Goal: Task Accomplishment & Management: Manage account settings

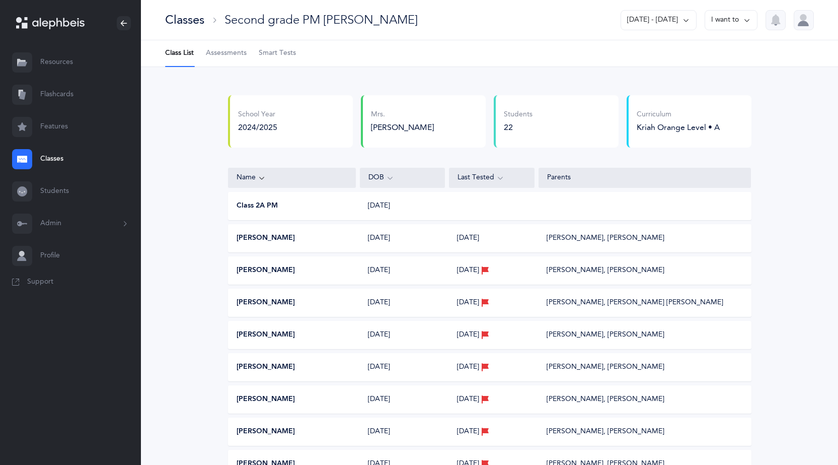
click at [183, 18] on div "Classes" at bounding box center [184, 20] width 39 height 17
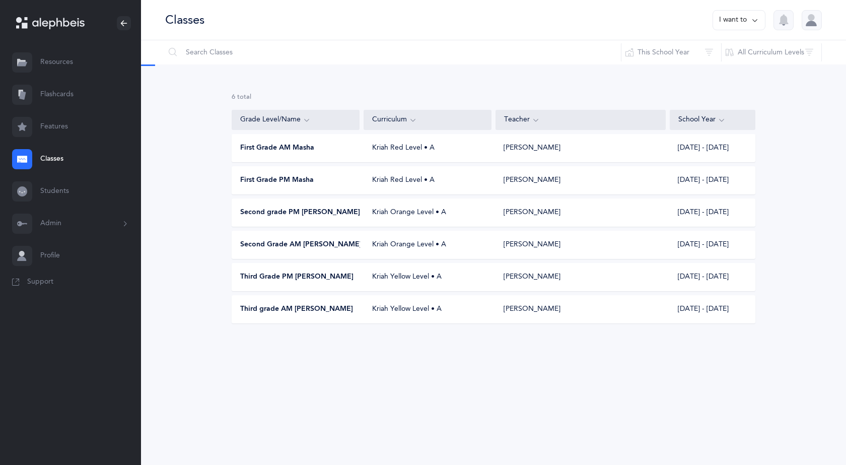
click at [739, 22] on button "I want to" at bounding box center [738, 20] width 53 height 20
click at [725, 63] on button "Add new" at bounding box center [729, 69] width 56 height 18
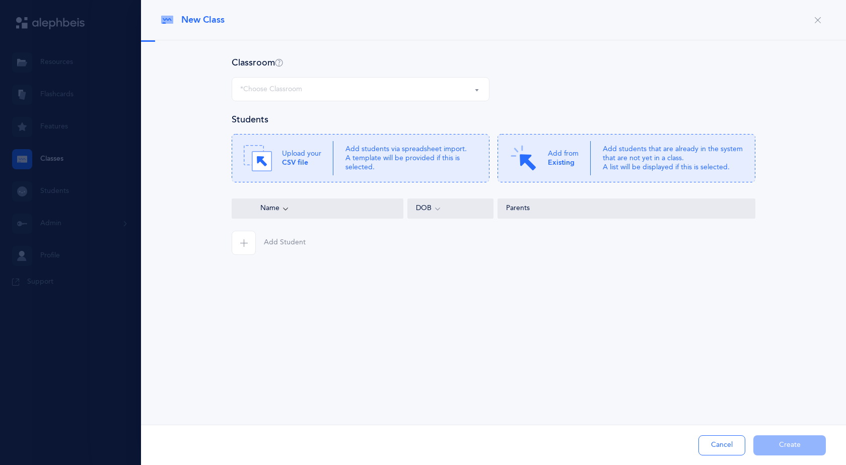
click at [428, 97] on div "*Choose Classroom" at bounding box center [360, 89] width 241 height 17
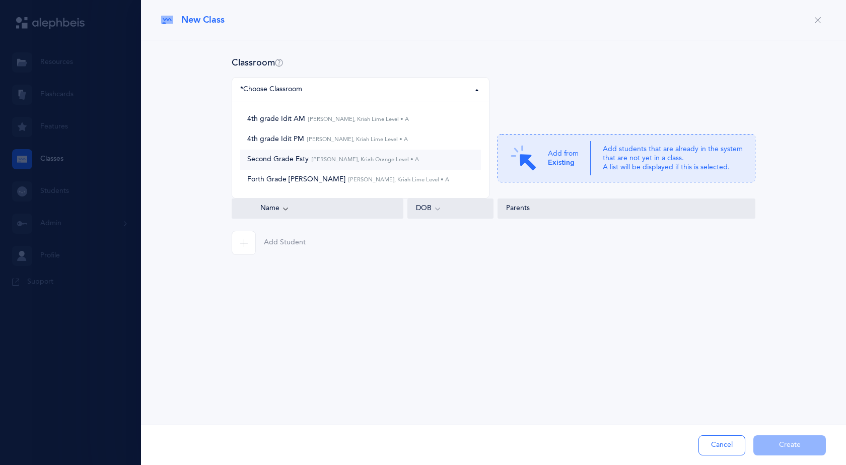
click at [367, 152] on link "Second Grade [PERSON_NAME], Kriah Orange Level • A" at bounding box center [360, 159] width 241 height 20
select select "1285"
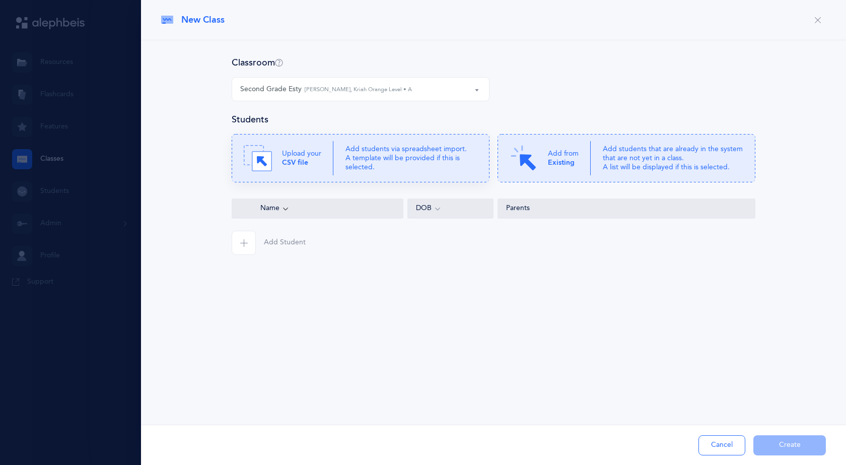
click at [373, 154] on p "Add students via spreadsheet import. A template will be provided if this is sel…" at bounding box center [411, 158] width 132 height 28
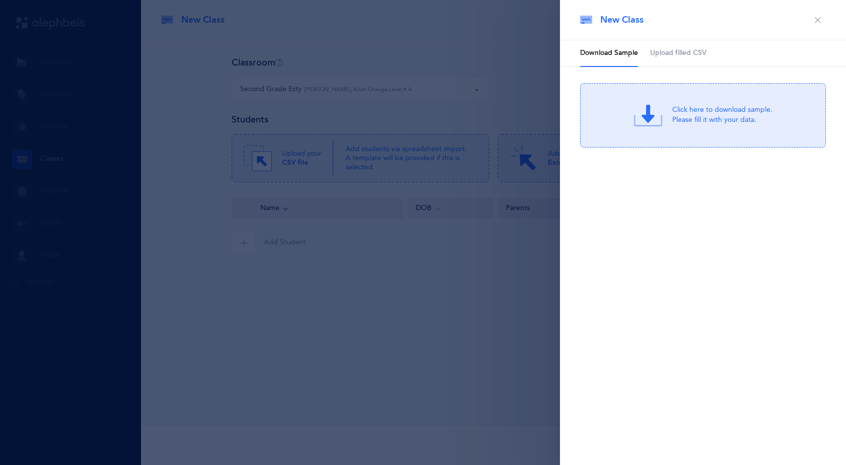
click at [677, 57] on span "Upload filled CSV" at bounding box center [678, 53] width 56 height 10
click at [687, 121] on div "or Click Here to choose a file" at bounding box center [722, 123] width 96 height 10
click at [691, 111] on div "Drag & drop to upload" at bounding box center [722, 109] width 96 height 13
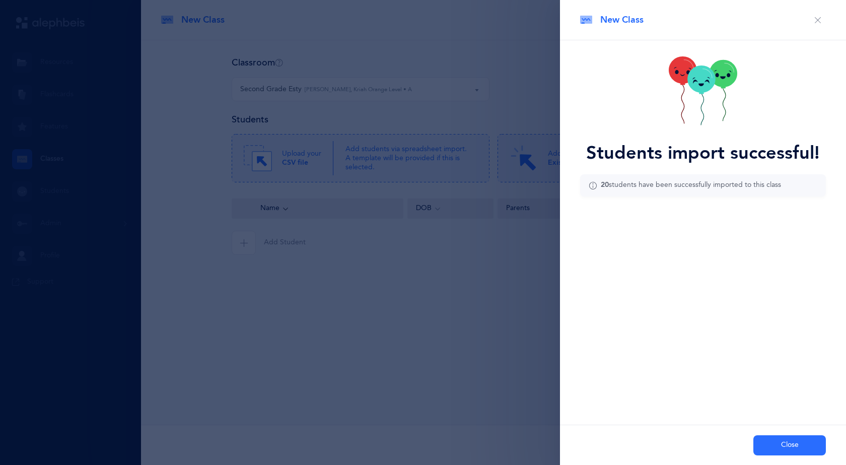
click at [798, 446] on button "Close" at bounding box center [789, 445] width 72 height 20
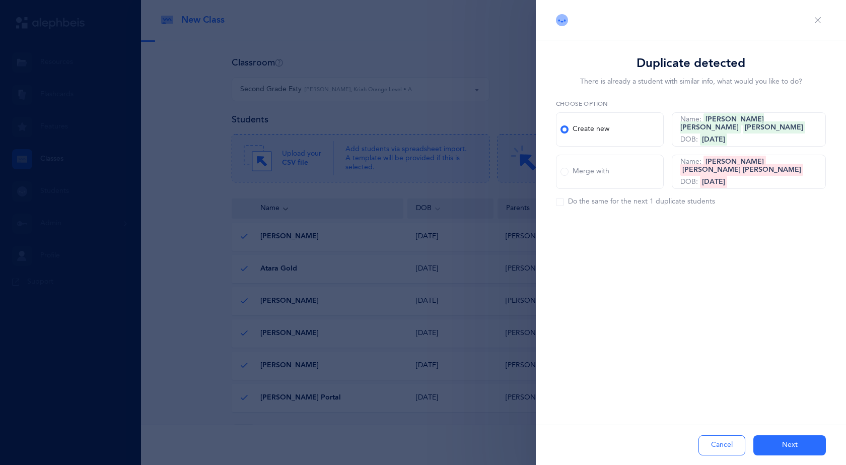
click at [566, 171] on span at bounding box center [564, 172] width 8 height 8
click at [0, 0] on input "Merge with" at bounding box center [0, 0] width 0 height 0
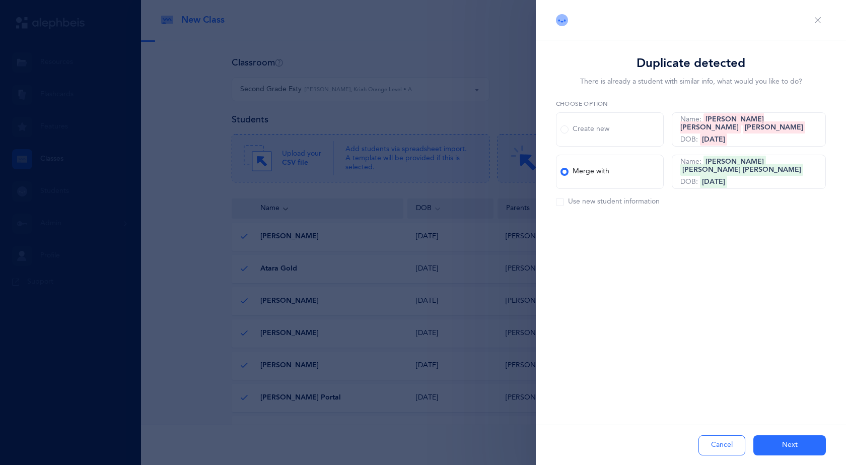
click at [566, 171] on span at bounding box center [564, 172] width 8 height 8
click at [0, 0] on input "Merge with" at bounding box center [0, 0] width 0 height 0
click at [562, 198] on span at bounding box center [560, 202] width 8 height 8
click at [0, 0] on input "Use new student information" at bounding box center [0, 0] width 0 height 0
click at [766, 438] on button "Next" at bounding box center [789, 445] width 72 height 20
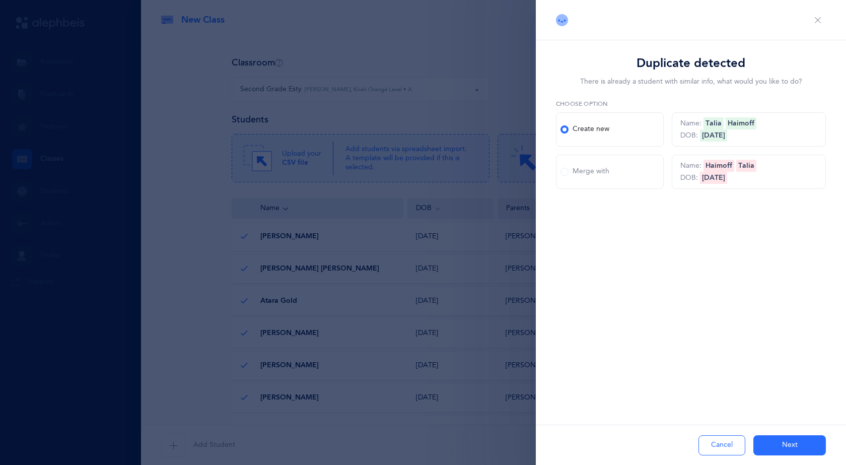
click at [564, 169] on span at bounding box center [564, 172] width 8 height 8
click at [0, 0] on input "Merge with" at bounding box center [0, 0] width 0 height 0
click at [562, 200] on span at bounding box center [560, 202] width 8 height 8
click at [0, 0] on input "Use new student information" at bounding box center [0, 0] width 0 height 0
click at [795, 446] on button "Next" at bounding box center [789, 445] width 72 height 20
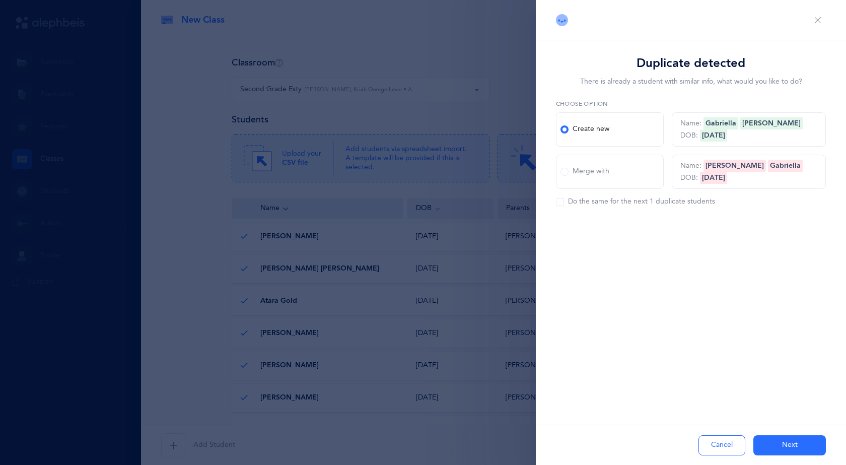
click at [563, 203] on span at bounding box center [560, 202] width 8 height 8
click at [0, 0] on input "Do the same for the next 1 duplicate students" at bounding box center [0, 0] width 0 height 0
click at [563, 176] on div "Merge with" at bounding box center [584, 172] width 49 height 10
click at [0, 0] on input "Merge with" at bounding box center [0, 0] width 0 height 0
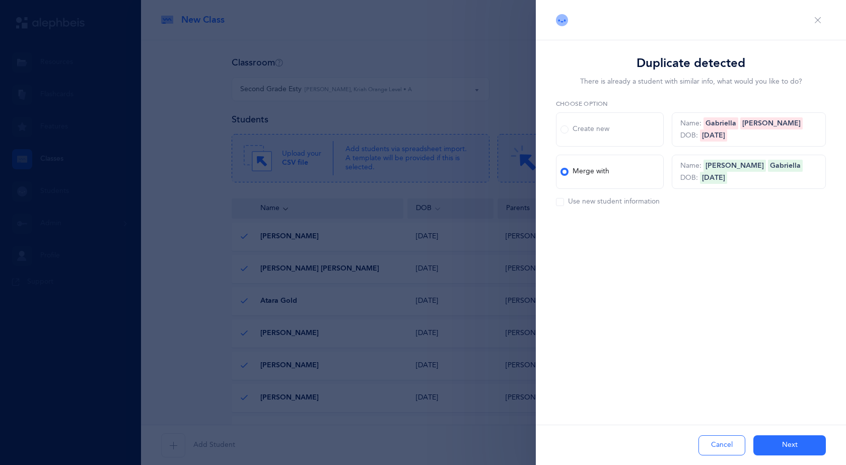
click at [560, 203] on span at bounding box center [560, 202] width 8 height 8
click at [0, 0] on input "Use new student information" at bounding box center [0, 0] width 0 height 0
click at [788, 440] on button "Next" at bounding box center [789, 445] width 72 height 20
click at [685, 331] on div "Duplicate detected There is already a student with similar info, what would you…" at bounding box center [691, 232] width 310 height 465
click at [790, 451] on button "Next" at bounding box center [789, 445] width 72 height 20
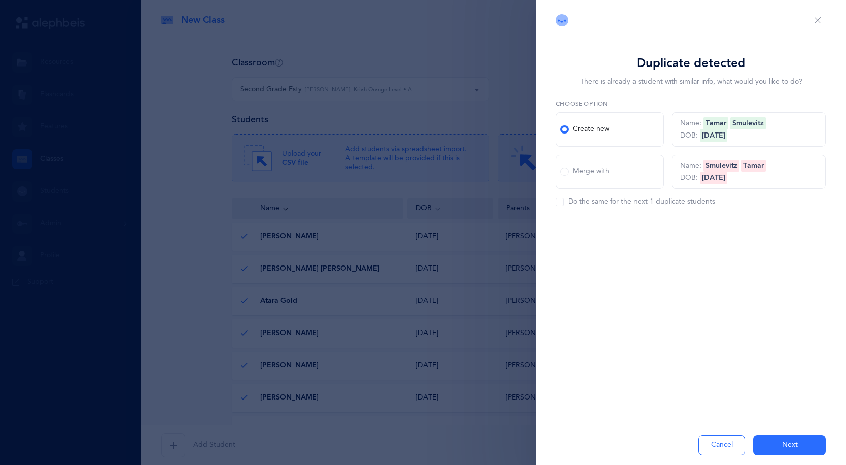
click at [563, 177] on label "Merge with" at bounding box center [610, 172] width 108 height 34
click at [0, 0] on input "Merge with" at bounding box center [0, 0] width 0 height 0
click at [558, 201] on span at bounding box center [560, 202] width 8 height 8
click at [0, 0] on input "Use new student information" at bounding box center [0, 0] width 0 height 0
click at [787, 442] on button "Next" at bounding box center [789, 445] width 72 height 20
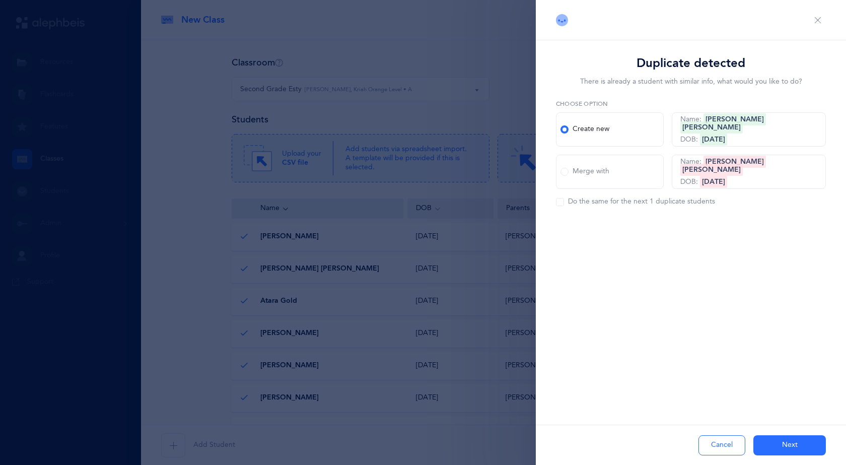
click at [795, 451] on button "Next" at bounding box center [789, 445] width 72 height 20
click at [574, 167] on div "Merge with" at bounding box center [584, 172] width 49 height 10
click at [0, 0] on input "Merge with" at bounding box center [0, 0] width 0 height 0
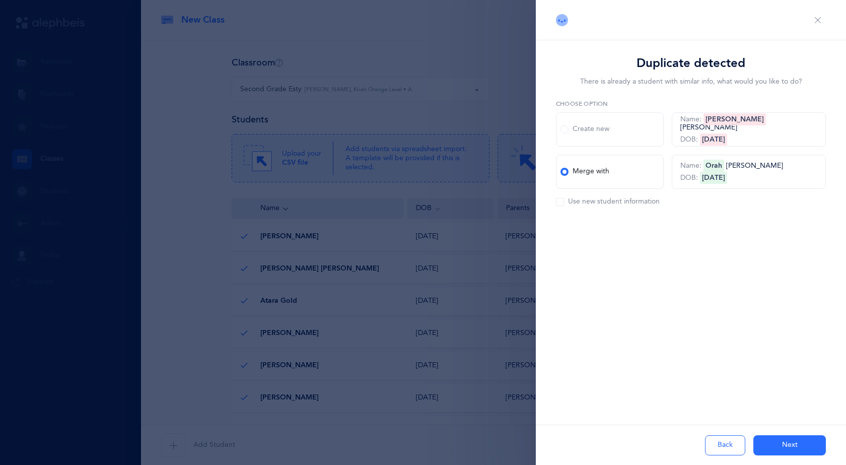
click at [566, 202] on div "Use new student information" at bounding box center [608, 202] width 104 height 10
click at [0, 0] on input "Use new student information" at bounding box center [0, 0] width 0 height 0
click at [805, 442] on button "Next" at bounding box center [789, 445] width 72 height 20
click at [637, 241] on div "Duplicate detected There is already a student with similar info, what would you…" at bounding box center [691, 155] width 310 height 231
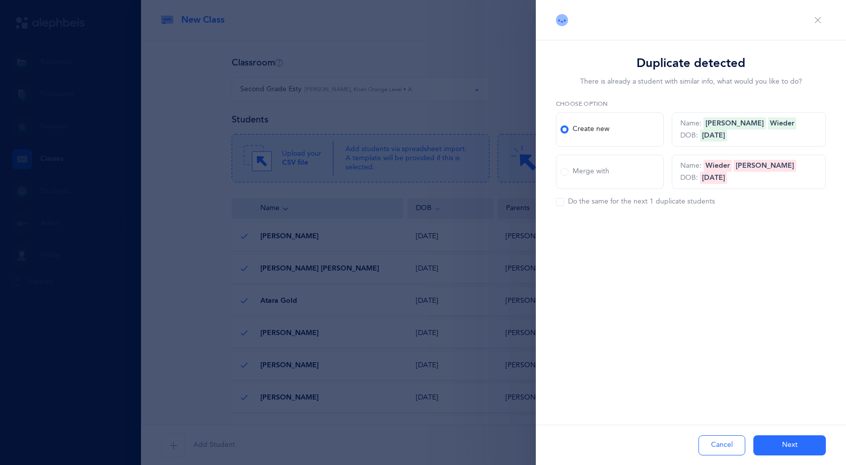
click at [561, 174] on span at bounding box center [564, 172] width 8 height 8
click at [0, 0] on input "Merge with" at bounding box center [0, 0] width 0 height 0
click at [559, 206] on div "Use new student information" at bounding box center [608, 202] width 104 height 10
click at [0, 0] on input "Use new student information" at bounding box center [0, 0] width 0 height 0
click at [787, 439] on button "Next" at bounding box center [789, 445] width 72 height 20
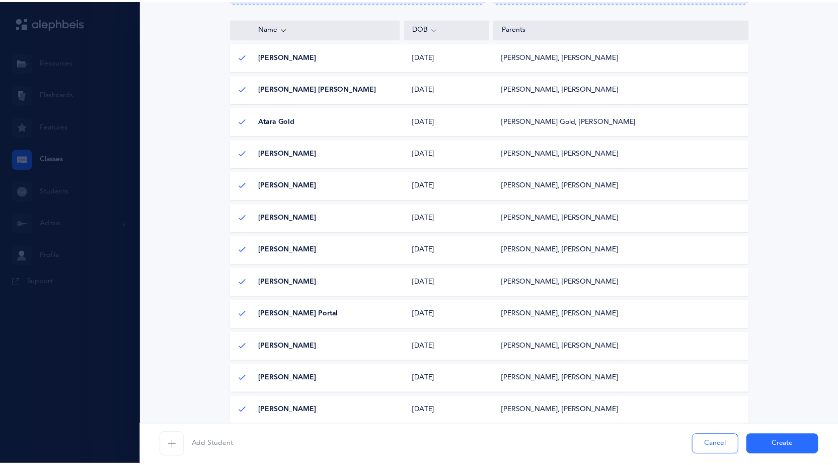
scroll to position [157, 0]
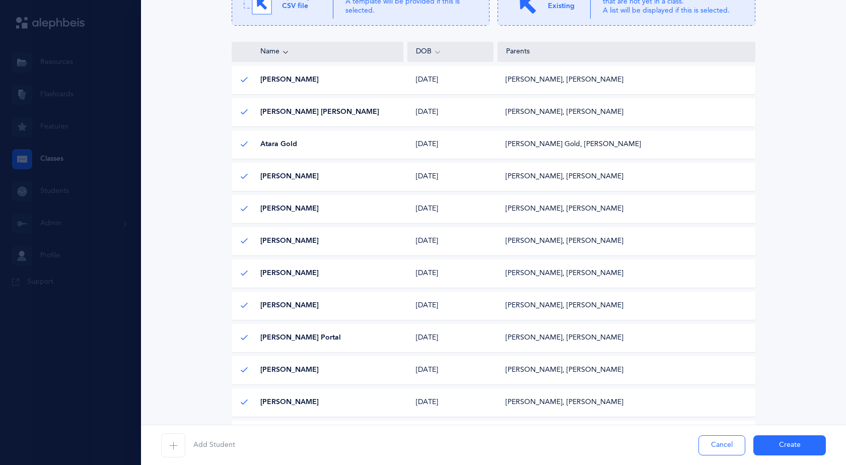
click at [787, 435] on button "Create" at bounding box center [789, 445] width 72 height 20
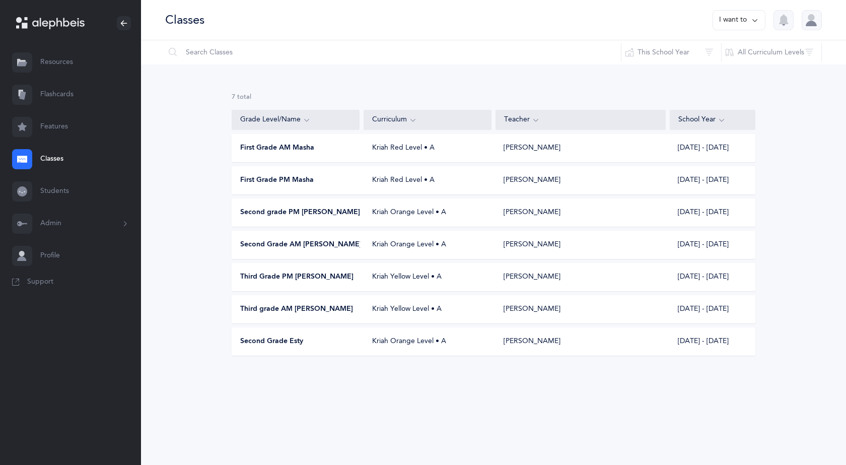
click at [746, 18] on button "I want to" at bounding box center [738, 20] width 53 height 20
click at [738, 71] on button "Add new" at bounding box center [729, 69] width 56 height 18
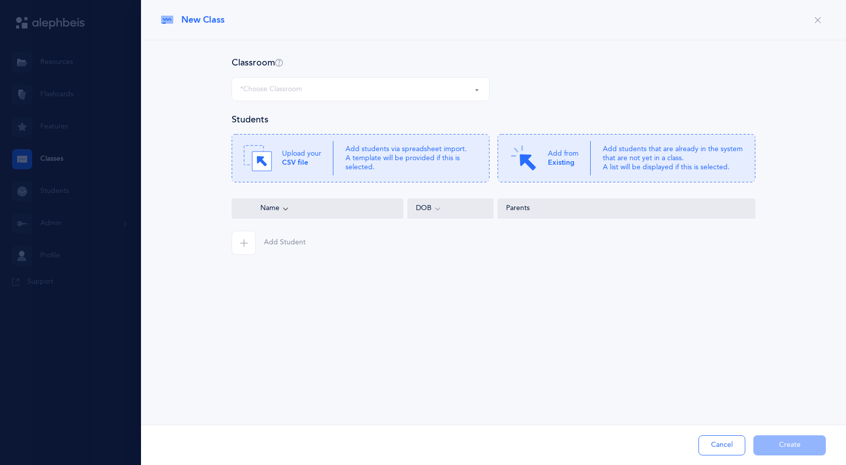
click at [309, 85] on div "*Choose Classroom" at bounding box center [360, 89] width 241 height 17
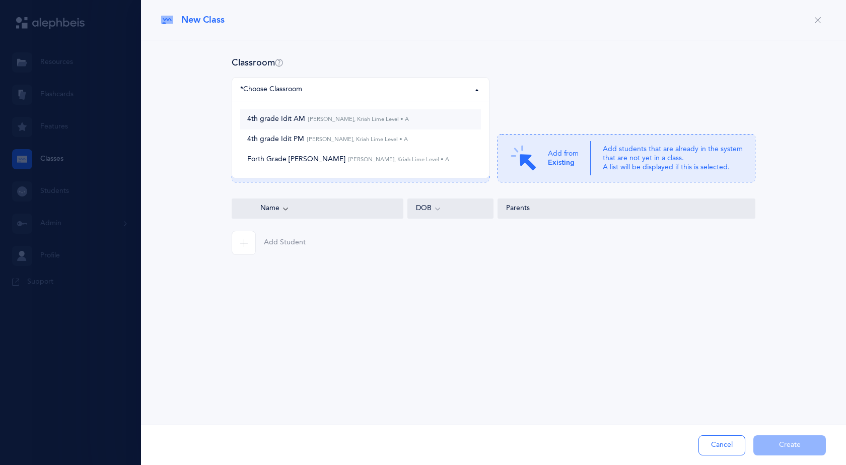
click at [330, 119] on small "[PERSON_NAME], Kriah Lime Level • A" at bounding box center [357, 119] width 104 height 7
select select "987"
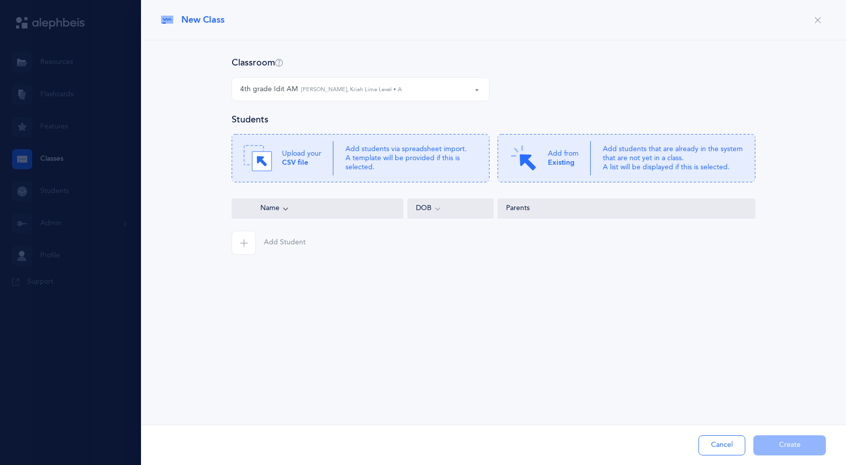
click at [588, 58] on div "Classroom" at bounding box center [493, 62] width 523 height 13
click at [189, 124] on div "Classroom 4th grade Idit AM 4th grade Idit PM Forth Grade [PERSON_NAME] 4th gra…" at bounding box center [493, 155] width 664 height 198
click at [72, 149] on div at bounding box center [423, 232] width 846 height 465
click at [53, 158] on div at bounding box center [423, 232] width 846 height 465
drag, startPoint x: 685, startPoint y: 451, endPoint x: 724, endPoint y: 441, distance: 40.4
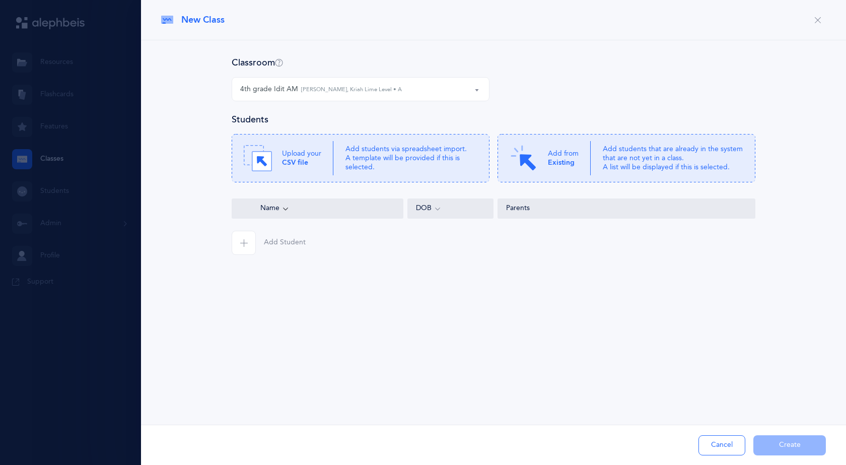
click at [687, 451] on div "Add Student Cancel Create" at bounding box center [493, 444] width 705 height 40
click at [725, 441] on button "Cancel" at bounding box center [721, 445] width 47 height 20
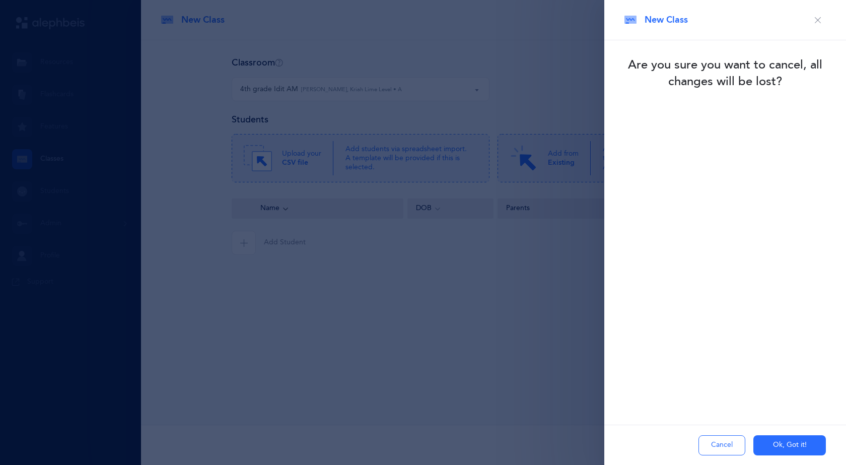
click at [795, 442] on button "Ok, Got it!" at bounding box center [789, 445] width 72 height 20
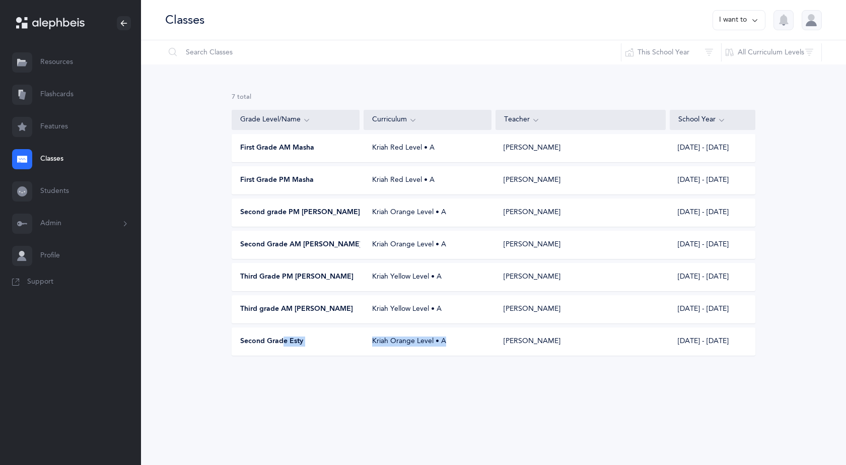
drag, startPoint x: 281, startPoint y: 350, endPoint x: 480, endPoint y: 340, distance: 199.0
click at [415, 340] on div "Second Grade Esty Kriah Orange Level • A [PERSON_NAME] [DATE] - [DATE]" at bounding box center [493, 341] width 523 height 28
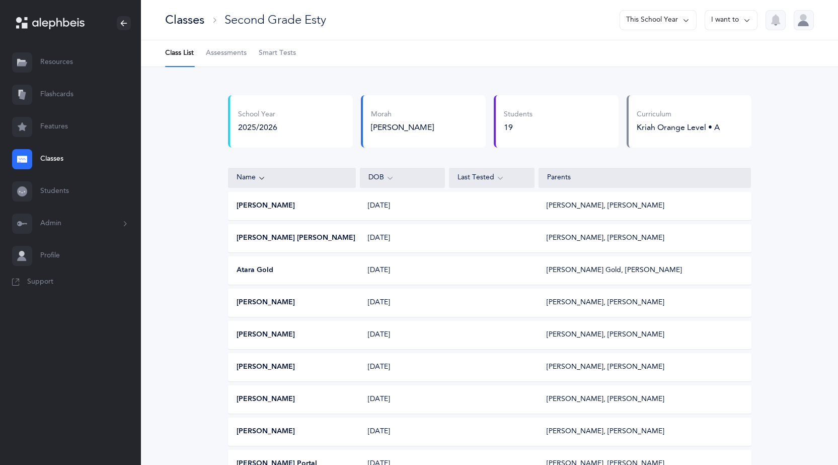
click at [191, 18] on div "Classes" at bounding box center [184, 20] width 39 height 17
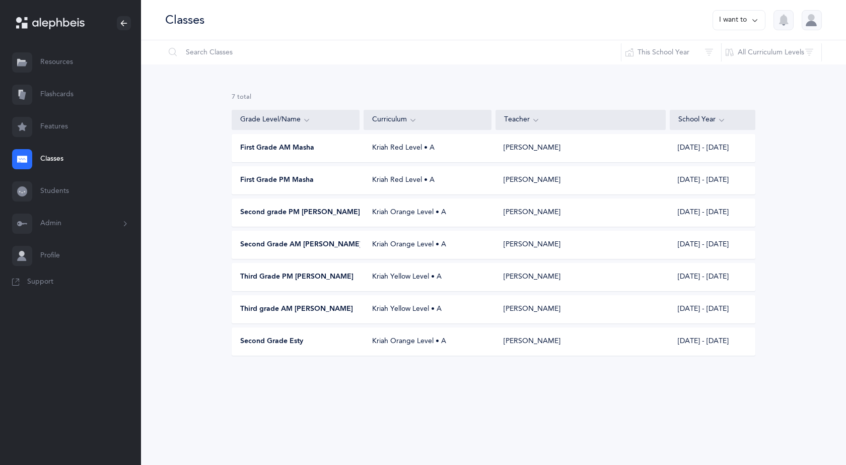
click at [753, 23] on icon at bounding box center [754, 20] width 8 height 11
click at [818, 146] on div "7 results total Grade Level/Name Curriculum Teacher School Year First Grade AM …" at bounding box center [493, 231] width 705 height 335
click at [281, 341] on span "Second Grade Esty" at bounding box center [271, 341] width 63 height 10
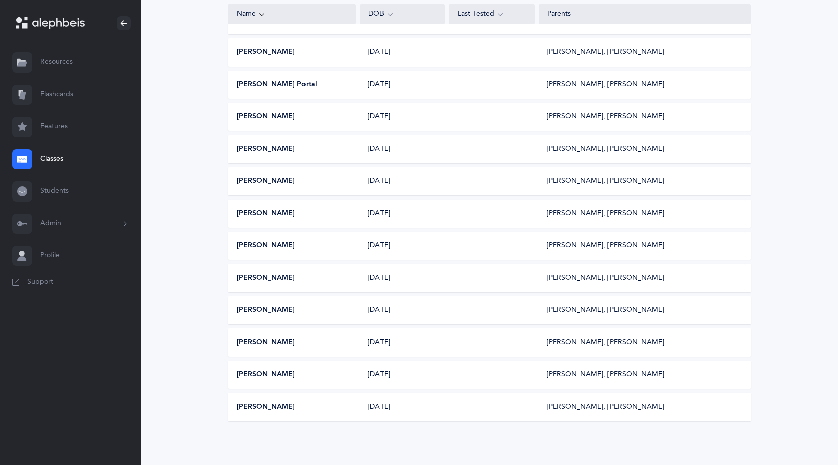
scroll to position [380, 0]
click at [259, 245] on button "[PERSON_NAME]" at bounding box center [266, 245] width 58 height 10
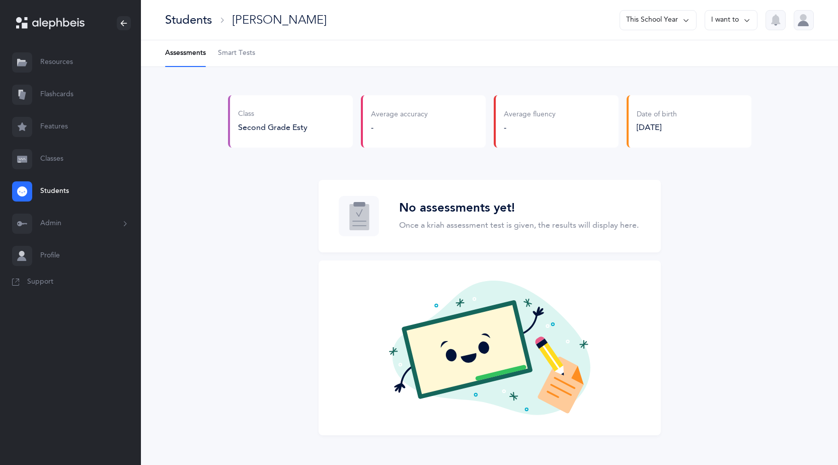
click at [54, 168] on link "Classes" at bounding box center [70, 159] width 141 height 32
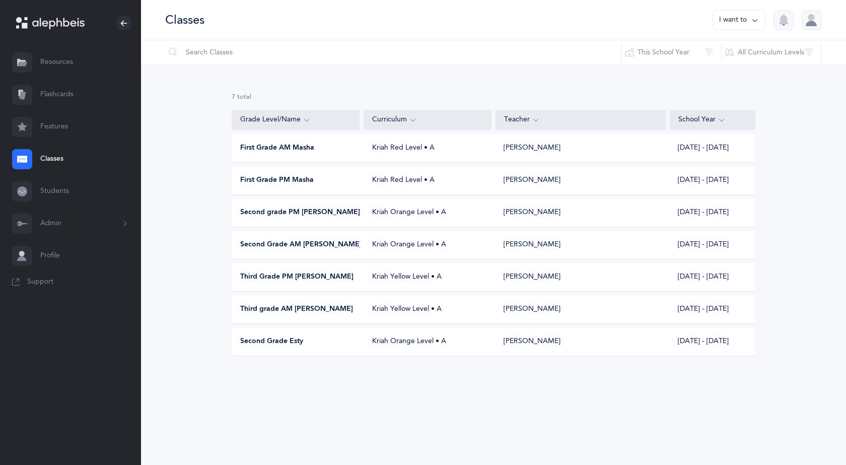
click at [298, 244] on span "Second Grade AM [PERSON_NAME]" at bounding box center [300, 245] width 121 height 10
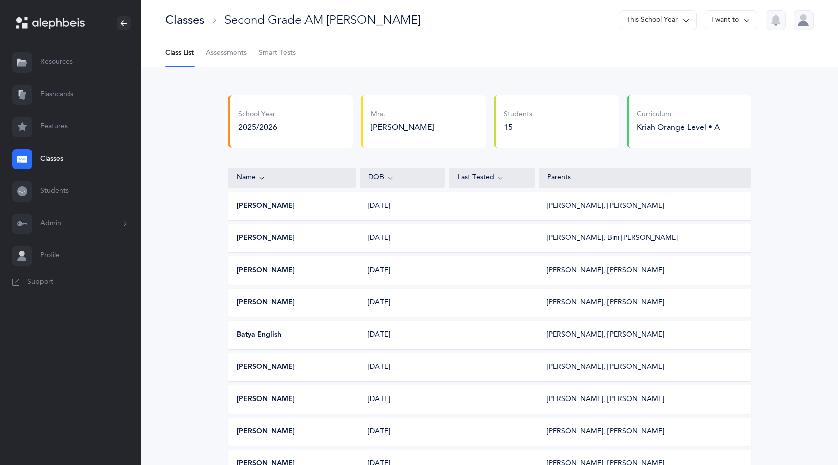
click at [739, 29] on button "I want to" at bounding box center [731, 20] width 53 height 20
click at [710, 62] on button "Edit class" at bounding box center [713, 69] width 72 height 18
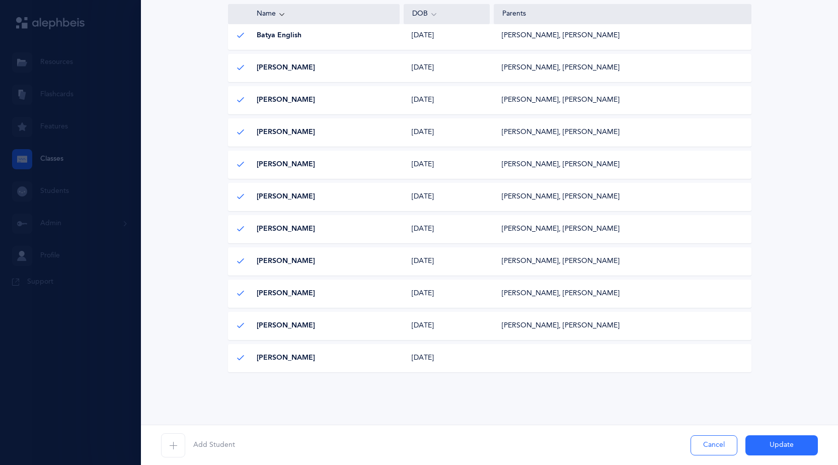
scroll to position [101, 0]
click at [461, 366] on div "Tamar Smelevitz Tamar Smelevitz 02/07/2018 02/07/2018" at bounding box center [489, 358] width 523 height 28
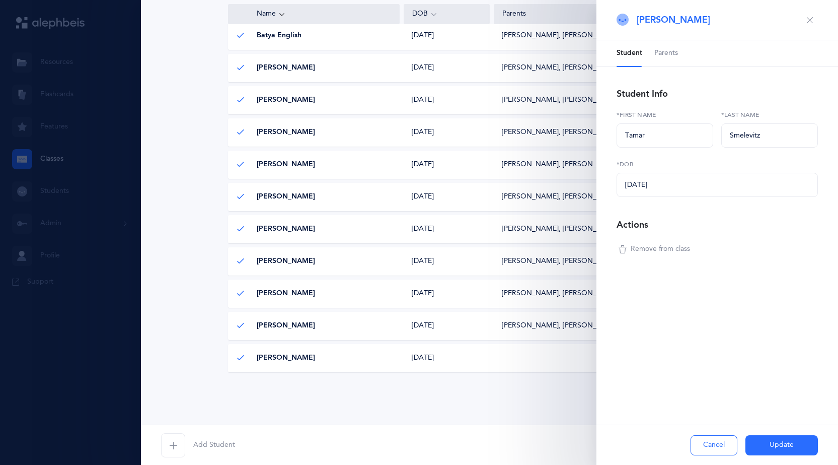
click at [639, 251] on span "Remove from class" at bounding box center [660, 249] width 59 height 10
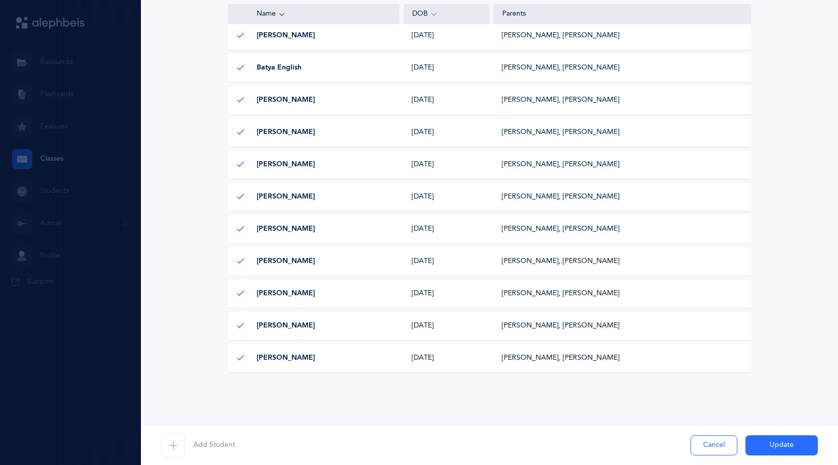
scroll to position [297, 0]
click at [794, 441] on button "Update" at bounding box center [781, 445] width 72 height 20
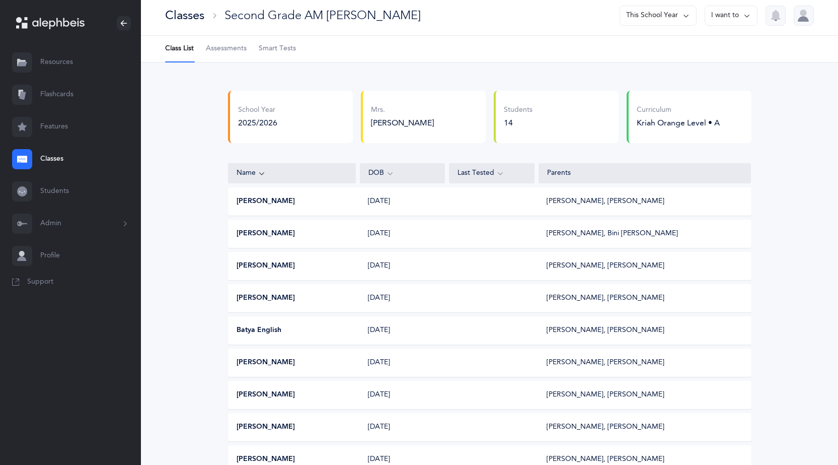
scroll to position [0, 0]
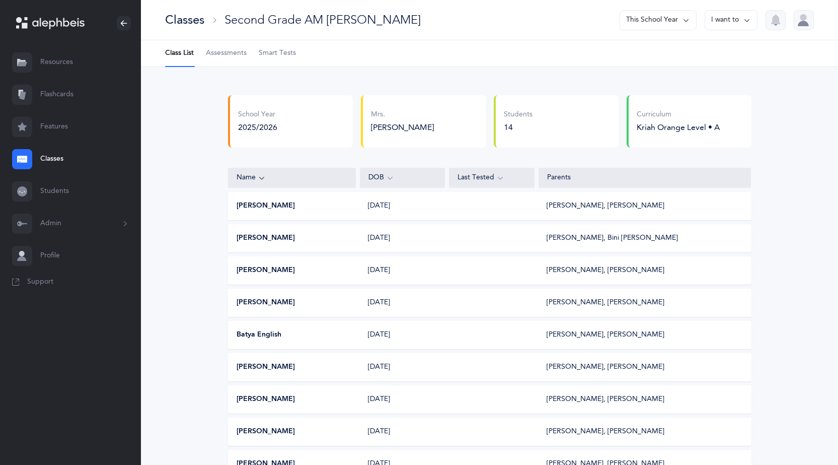
click at [188, 19] on div "Classes" at bounding box center [184, 20] width 39 height 17
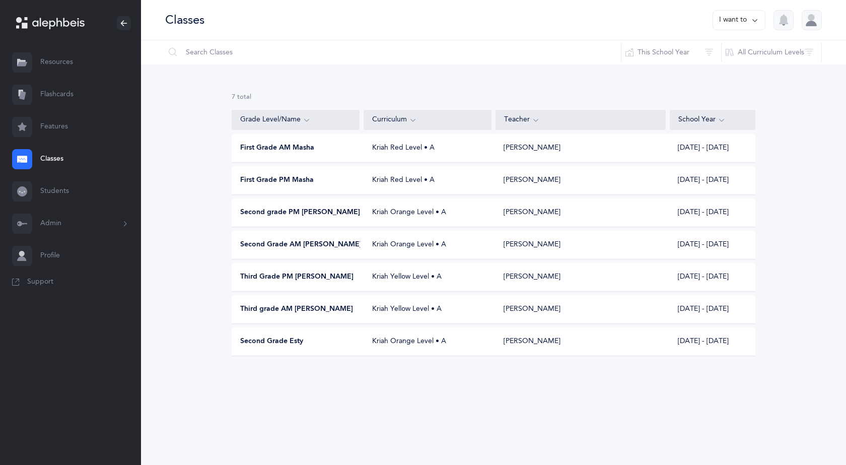
click at [292, 143] on span "First Grade AM Masha" at bounding box center [277, 148] width 74 height 10
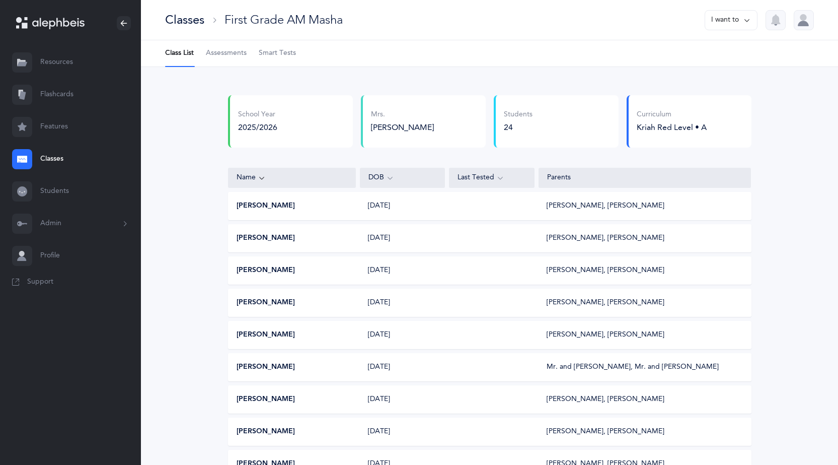
click at [189, 26] on div "Classes" at bounding box center [184, 20] width 39 height 17
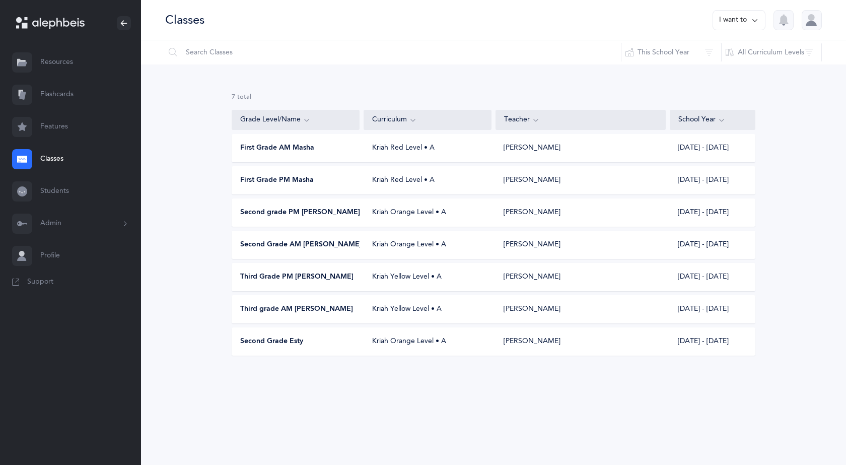
click at [277, 182] on span "First Grade PM Masha" at bounding box center [276, 180] width 73 height 10
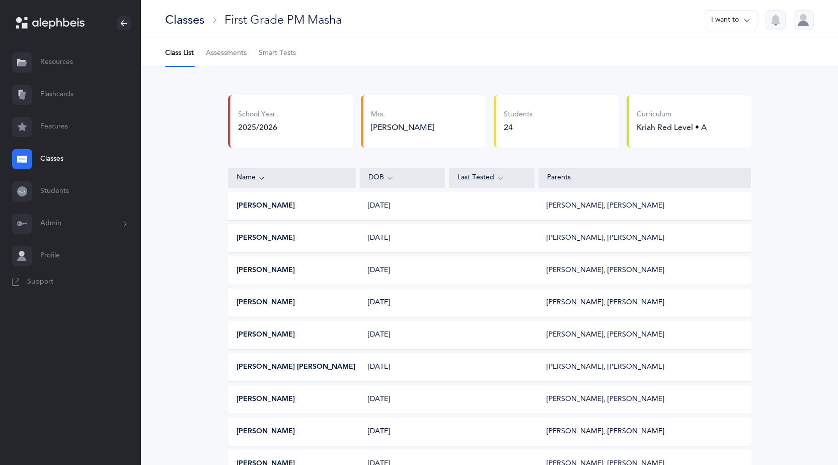
click at [178, 17] on div "Classes" at bounding box center [184, 20] width 39 height 17
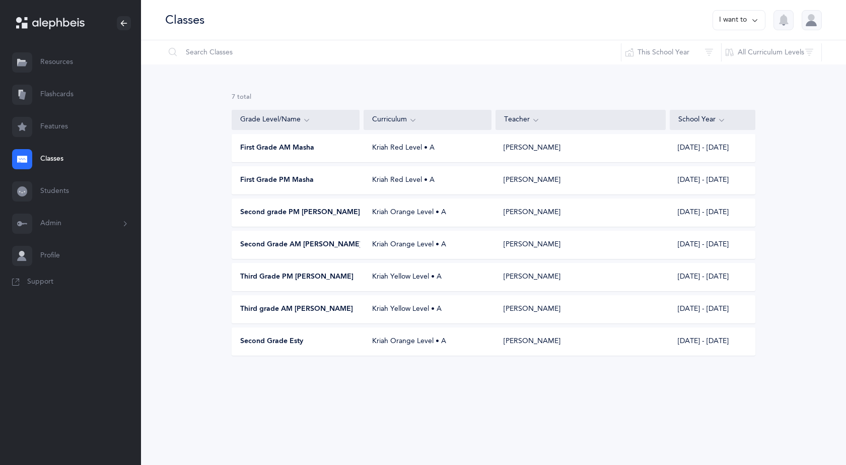
click at [277, 213] on span "Second grade PM [PERSON_NAME]" at bounding box center [300, 212] width 120 height 10
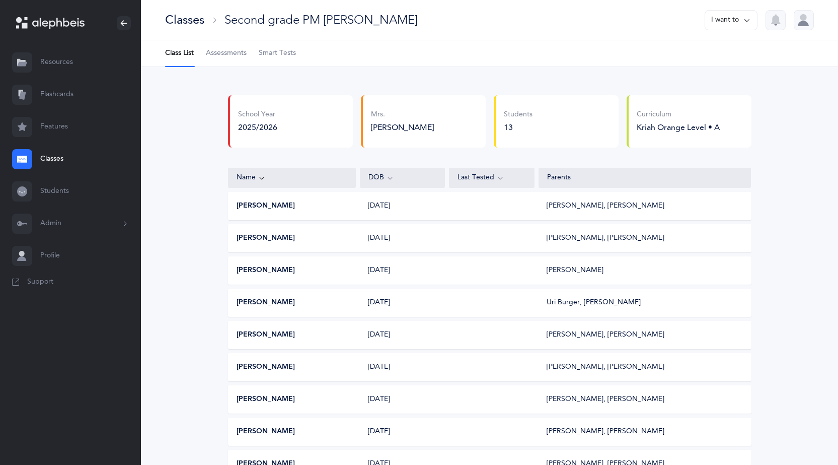
click at [188, 19] on div "Classes" at bounding box center [184, 20] width 39 height 17
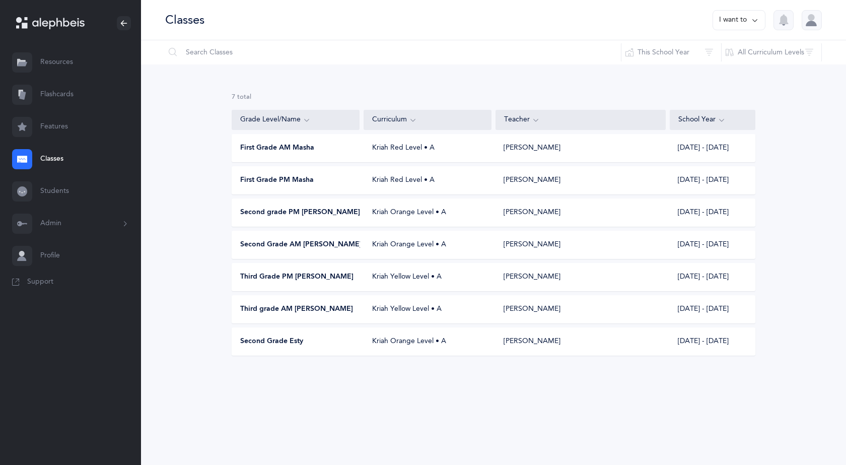
click at [294, 251] on div "Second Grade AM Naomi Kriah Orange Level • A Naomi Hollander 2025 - 2026" at bounding box center [493, 245] width 523 height 28
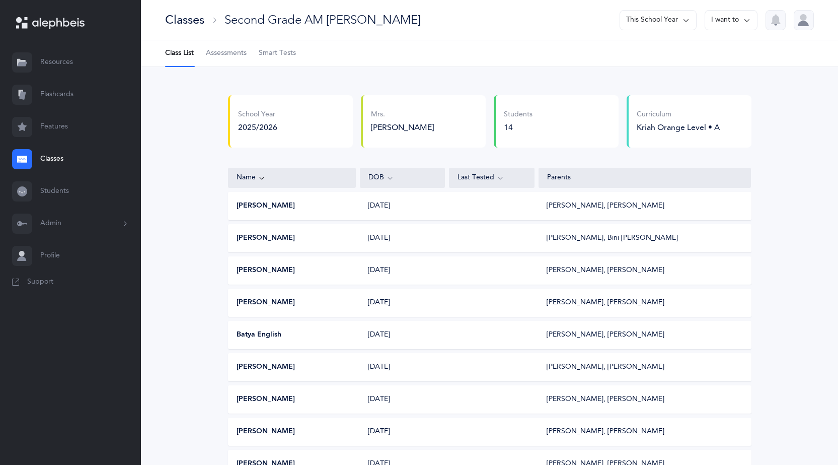
click at [192, 18] on div "Classes" at bounding box center [184, 20] width 39 height 17
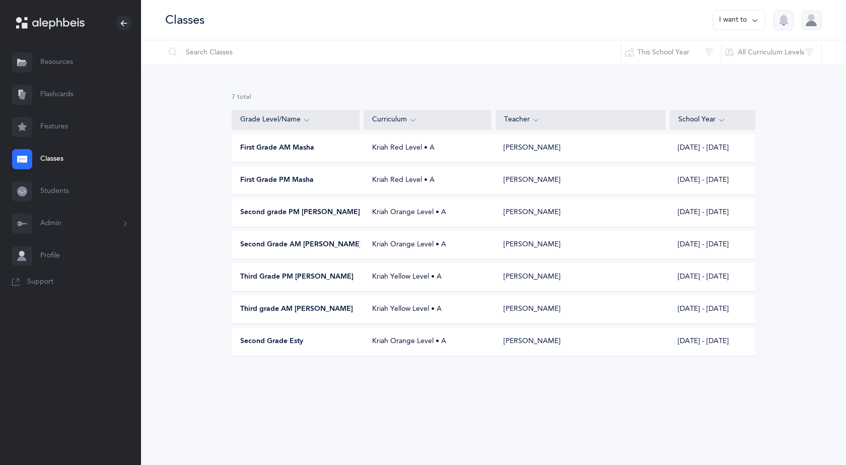
click at [310, 242] on span "Second Grade AM [PERSON_NAME]" at bounding box center [300, 245] width 121 height 10
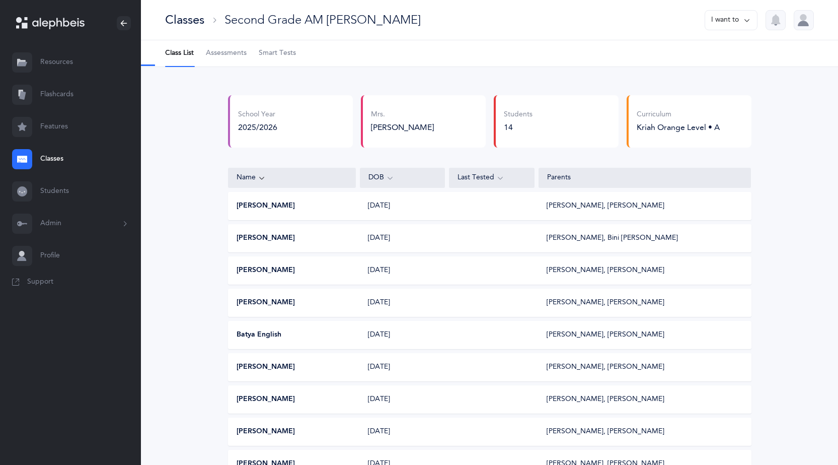
click at [746, 17] on icon at bounding box center [747, 20] width 8 height 11
click at [713, 69] on button "Edit class" at bounding box center [713, 69] width 72 height 18
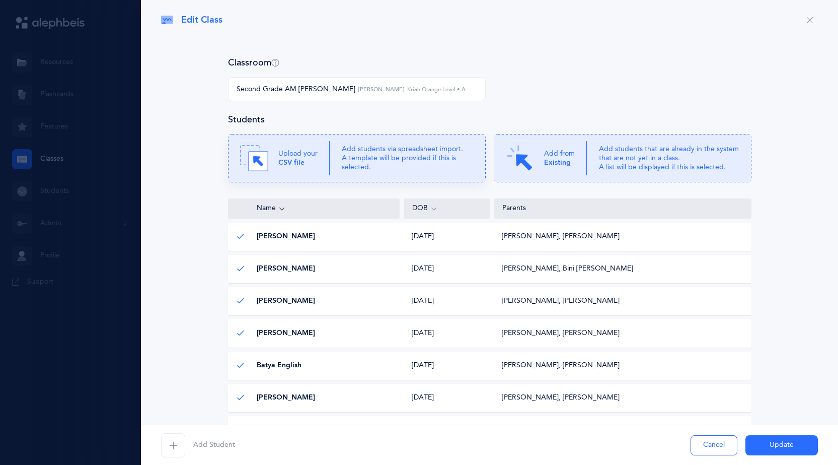
click at [401, 154] on p "Add students via spreadsheet import. A template will be provided if this is sel…" at bounding box center [408, 158] width 132 height 28
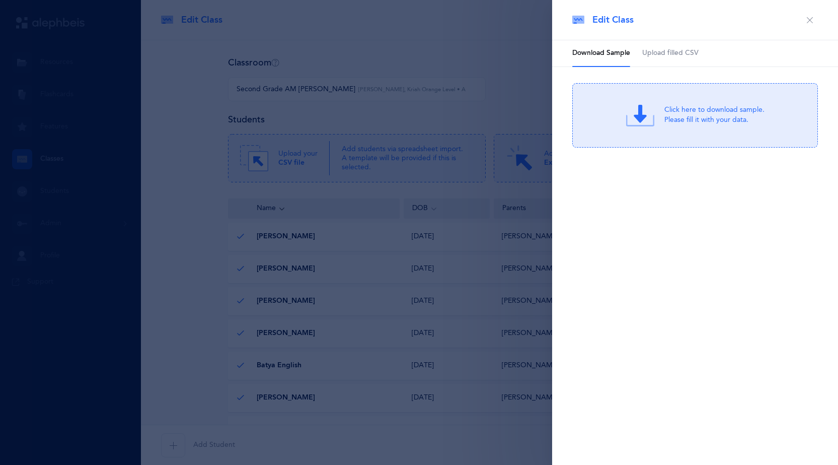
click at [667, 50] on span "Upload filled CSV" at bounding box center [670, 53] width 56 height 10
click at [683, 104] on div "Drag & drop to upload" at bounding box center [714, 109] width 96 height 13
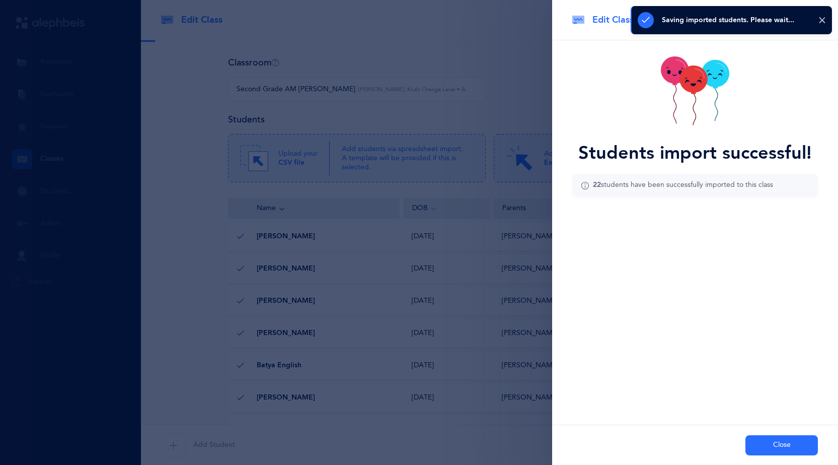
click at [794, 445] on button "Close" at bounding box center [781, 445] width 72 height 20
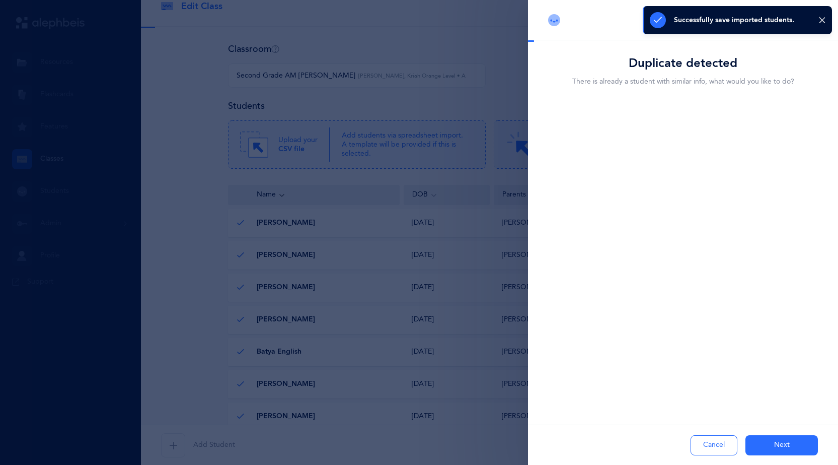
scroll to position [22, 0]
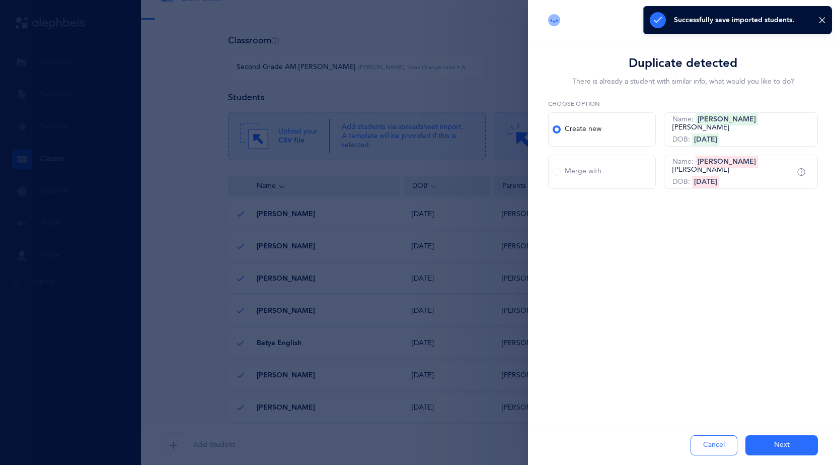
click at [561, 170] on div "Merge with" at bounding box center [577, 172] width 49 height 10
click at [0, 0] on input "Merge with" at bounding box center [0, 0] width 0 height 0
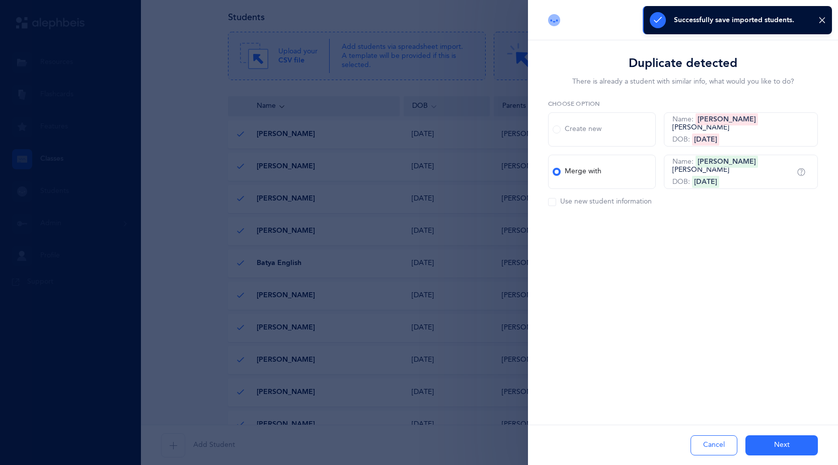
click at [557, 172] on span at bounding box center [557, 172] width 8 height 8
click at [0, 0] on input "Merge with" at bounding box center [0, 0] width 0 height 0
click at [552, 201] on span at bounding box center [552, 202] width 8 height 8
click at [0, 0] on input "Use new student information" at bounding box center [0, 0] width 0 height 0
click at [552, 201] on span at bounding box center [552, 202] width 8 height 8
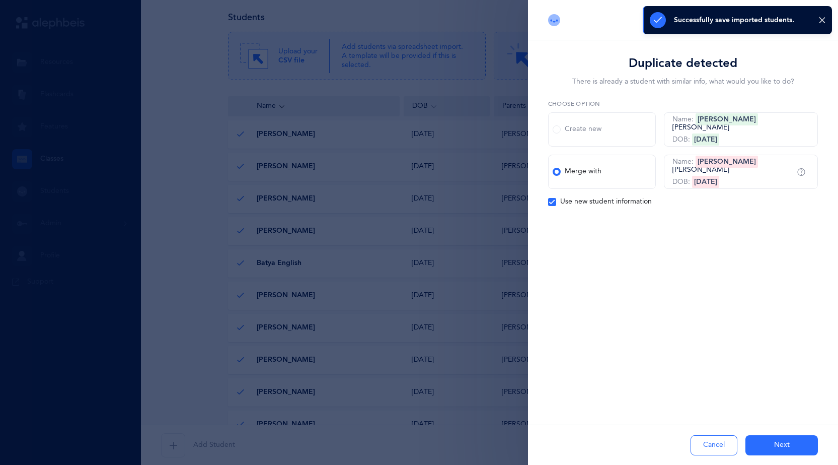
click at [0, 0] on input "Use new student information" at bounding box center [0, 0] width 0 height 0
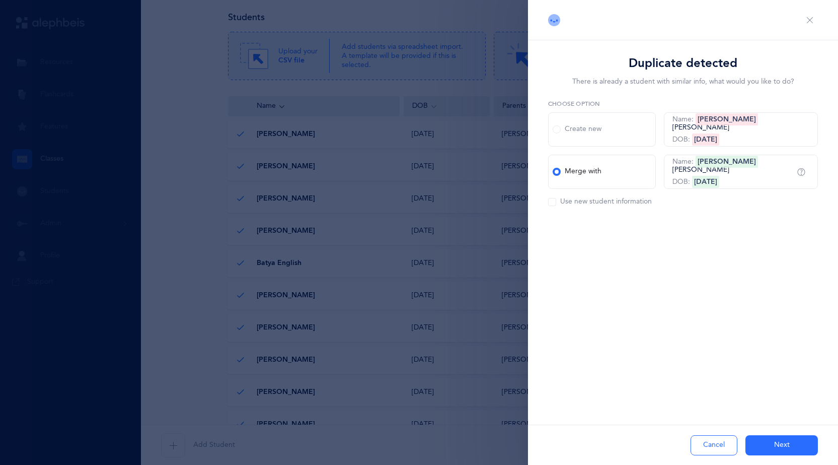
click at [788, 437] on button "Next" at bounding box center [781, 445] width 72 height 20
click at [625, 246] on div "Duplicate detected There is already a student with similar info, what would you…" at bounding box center [683, 155] width 310 height 231
click at [672, 270] on div "Duplicate detected There is already a student with similar info, what would you…" at bounding box center [683, 155] width 310 height 231
click at [558, 172] on span at bounding box center [557, 172] width 8 height 8
click at [0, 0] on input "Merge with" at bounding box center [0, 0] width 0 height 0
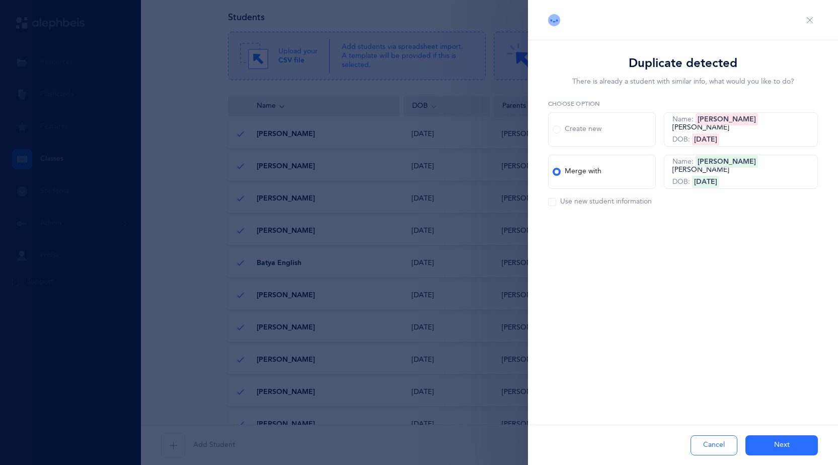
click at [780, 441] on button "Next" at bounding box center [781, 445] width 72 height 20
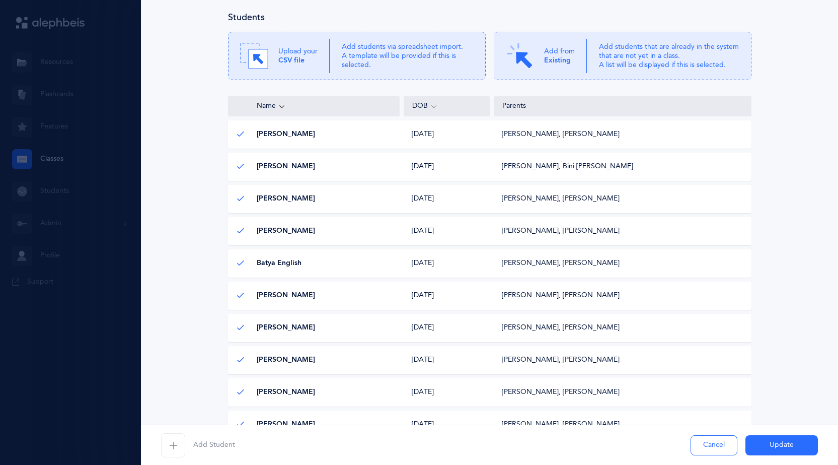
scroll to position [555, 0]
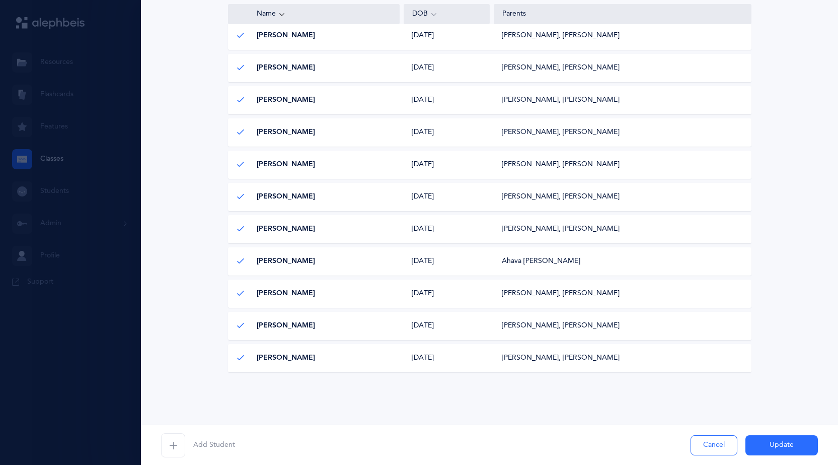
click at [774, 448] on button "Update" at bounding box center [781, 445] width 72 height 20
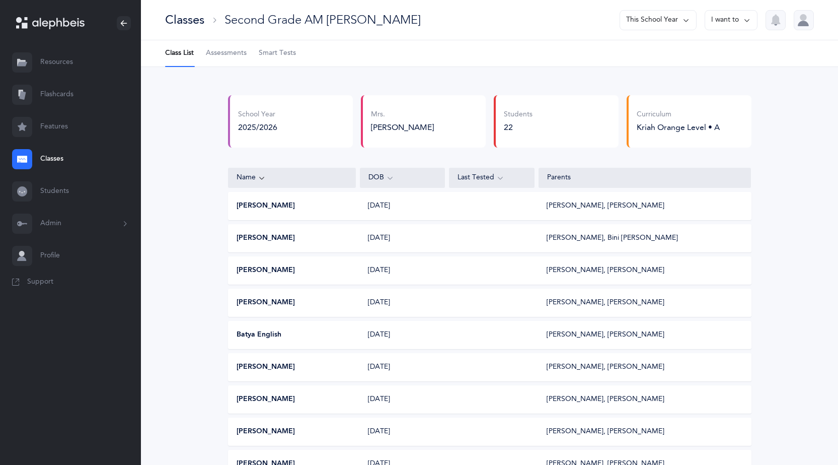
click at [195, 23] on div "Classes" at bounding box center [184, 20] width 39 height 17
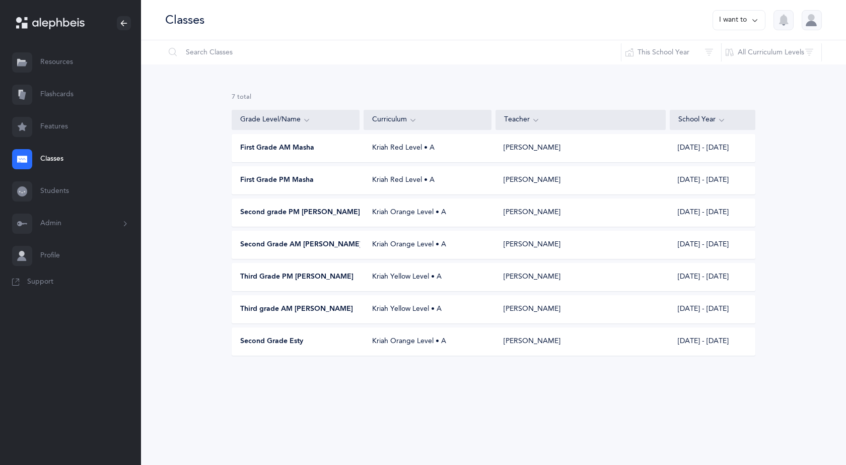
click at [283, 209] on span "Second grade PM [PERSON_NAME]" at bounding box center [300, 212] width 120 height 10
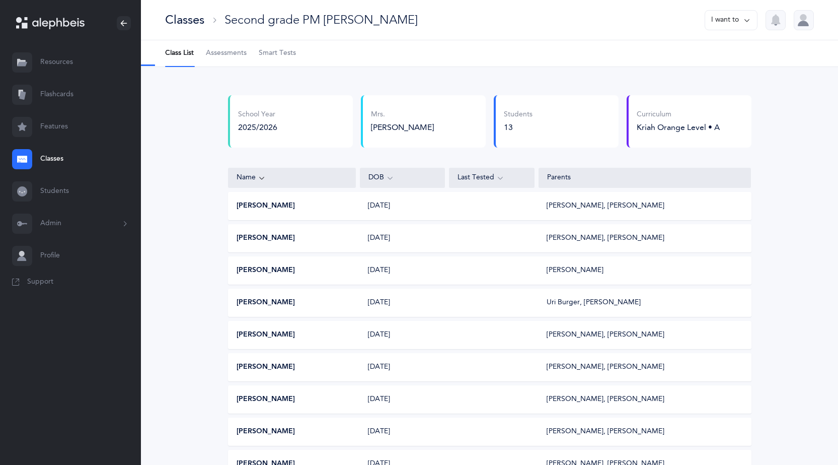
click at [751, 22] on button "I want to" at bounding box center [731, 20] width 53 height 20
click at [712, 69] on button "Edit class" at bounding box center [713, 69] width 72 height 18
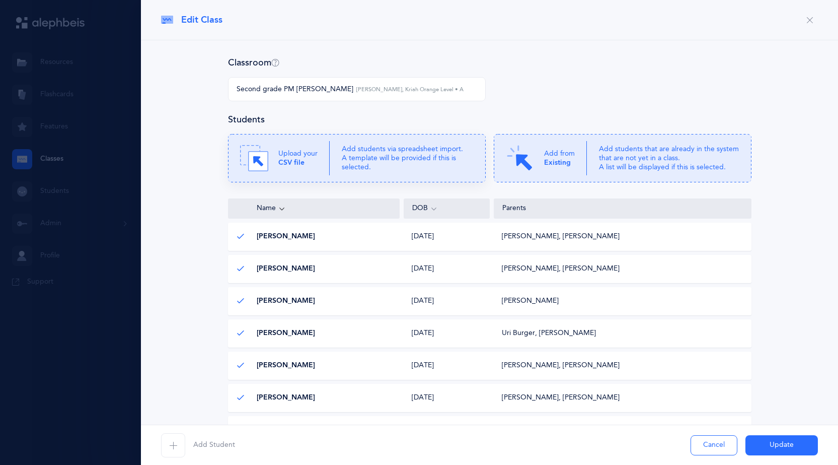
click at [381, 140] on icon at bounding box center [357, 158] width 258 height 48
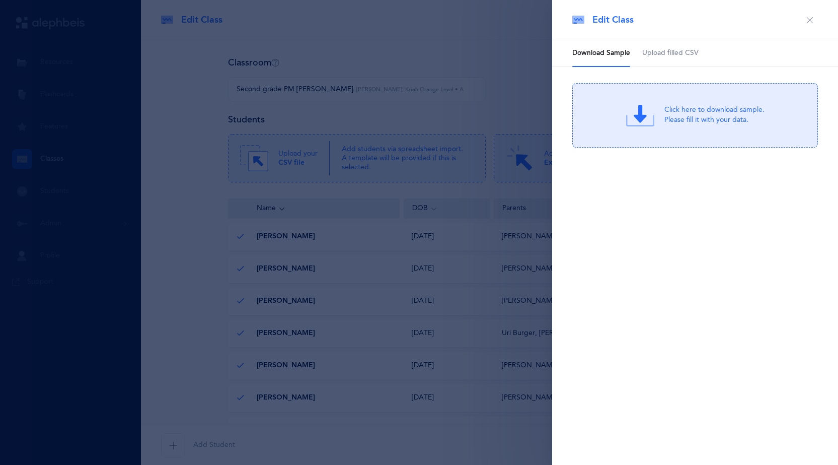
click at [683, 57] on span "Upload filled CSV" at bounding box center [670, 53] width 56 height 10
click at [706, 100] on div "Drag & drop to upload or Click Here to choose a file Drag & drop to upload Proc…" at bounding box center [695, 115] width 246 height 64
click at [711, 108] on div "Drag & drop to upload" at bounding box center [714, 109] width 96 height 13
click at [687, 104] on div "Drag & drop to upload" at bounding box center [714, 109] width 96 height 13
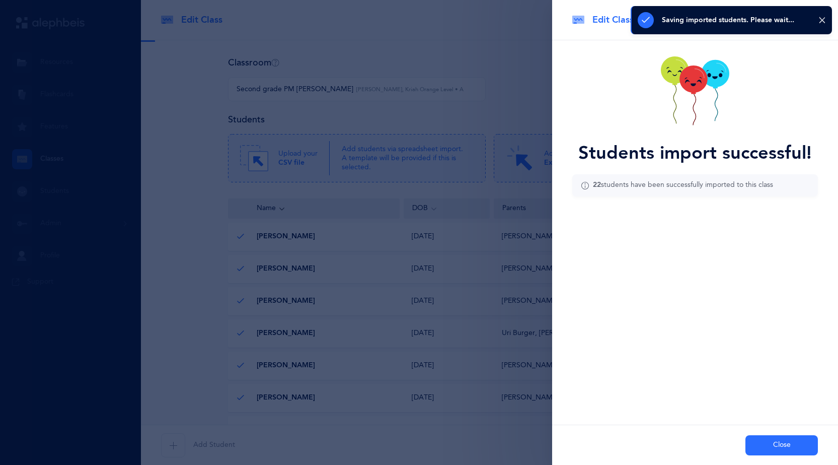
click at [804, 437] on button "Close" at bounding box center [781, 445] width 72 height 20
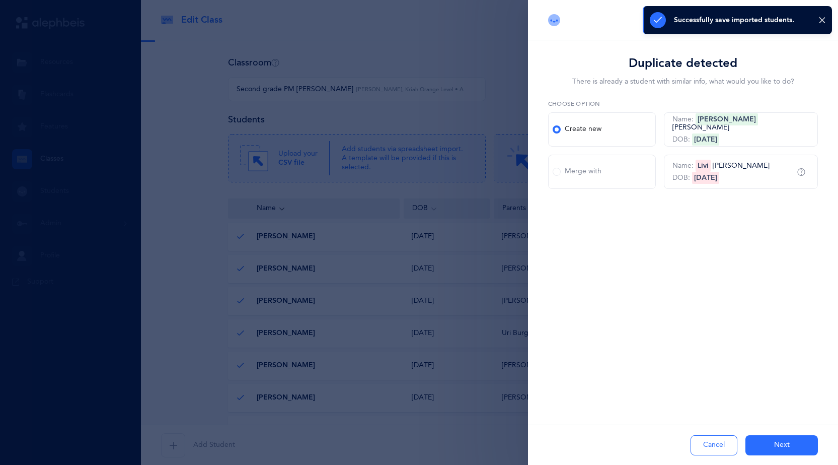
click at [553, 169] on div "Merge with" at bounding box center [577, 172] width 49 height 10
click at [0, 0] on input "Merge with" at bounding box center [0, 0] width 0 height 0
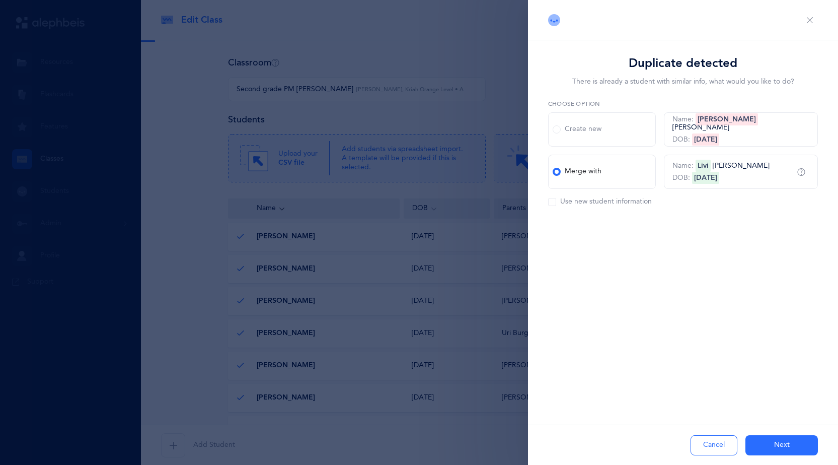
click at [553, 169] on div "Merge with" at bounding box center [577, 172] width 49 height 10
click at [0, 0] on input "Merge with" at bounding box center [0, 0] width 0 height 0
click at [557, 173] on span at bounding box center [557, 172] width 8 height 8
click at [0, 0] on input "Merge with" at bounding box center [0, 0] width 0 height 0
click at [783, 451] on button "Next" at bounding box center [781, 445] width 72 height 20
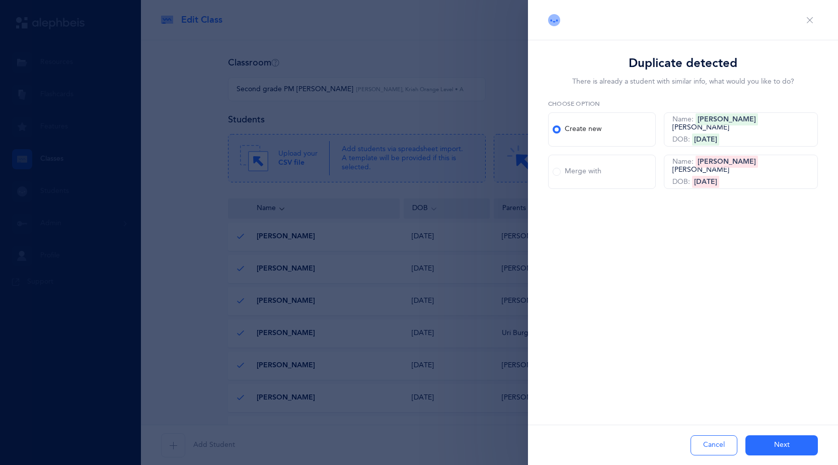
click at [554, 167] on div "Merge with" at bounding box center [577, 172] width 49 height 10
click at [0, 0] on input "Merge with" at bounding box center [0, 0] width 0 height 0
click at [801, 442] on button "Next" at bounding box center [781, 445] width 72 height 20
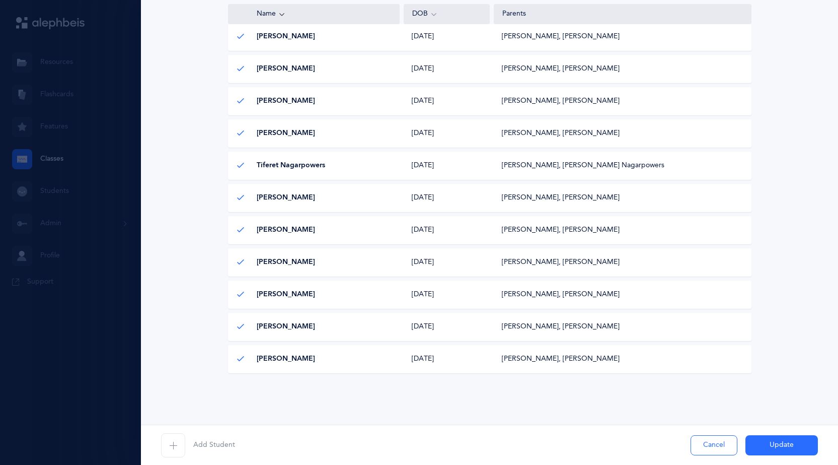
scroll to position [555, 0]
click at [772, 448] on button "Update" at bounding box center [781, 445] width 72 height 20
